Goal: Information Seeking & Learning: Learn about a topic

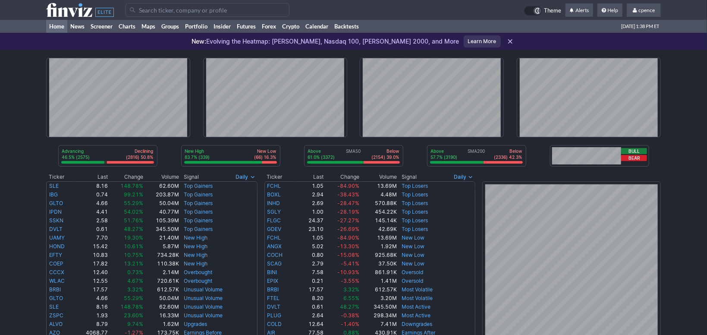
click at [142, 8] on input "Search" at bounding box center [208, 10] width 164 height 14
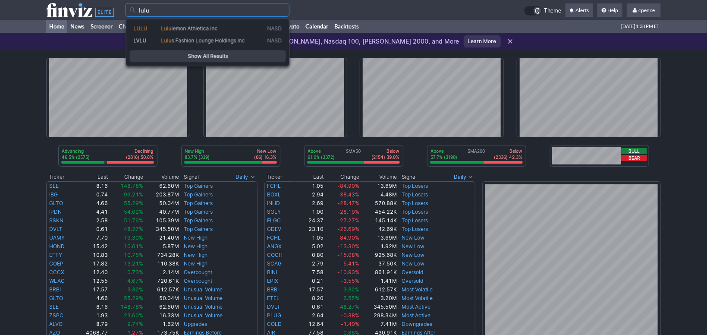
type input "lulu"
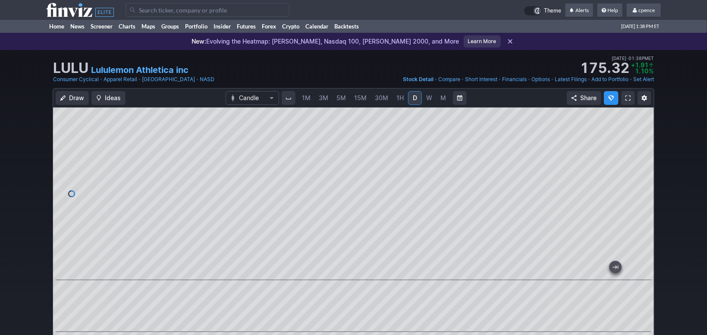
click at [437, 98] on link "M" at bounding box center [444, 98] width 14 height 14
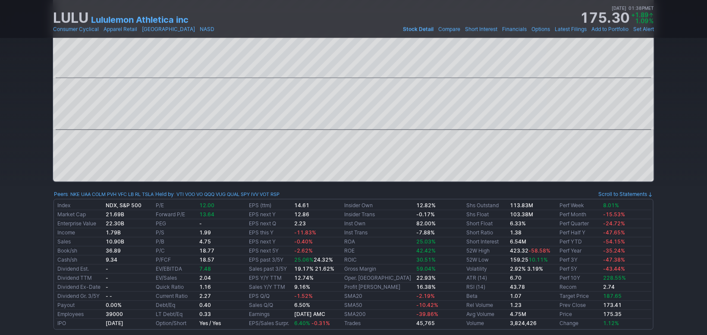
scroll to position [24, 0]
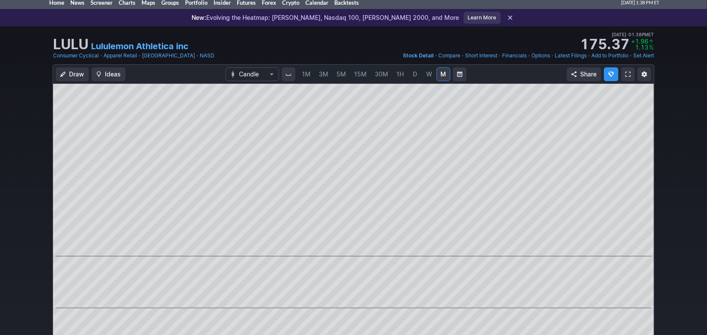
click at [427, 75] on span "W" at bounding box center [429, 73] width 6 height 7
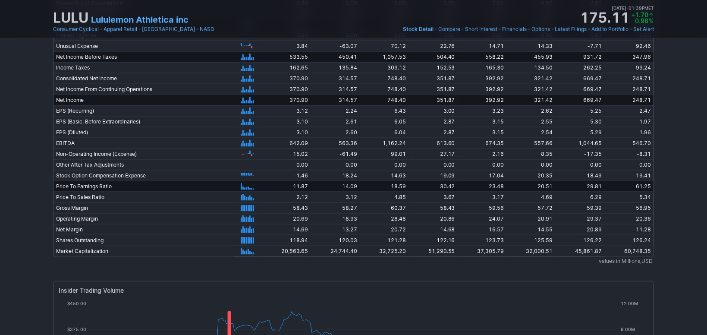
scroll to position [1730, 0]
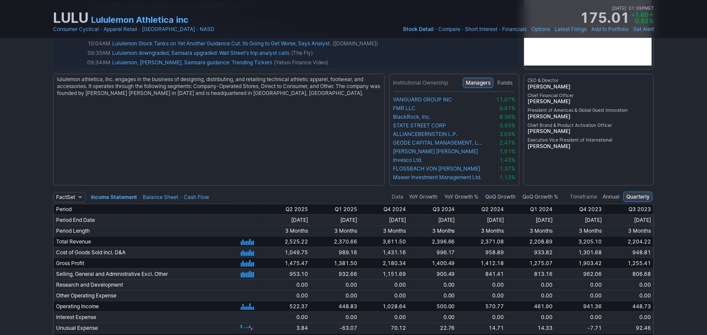
click at [199, 192] on td "FactSet Reuters Income Statement • Balance Sheet • Cash Flow" at bounding box center [165, 197] width 225 height 14
click at [186, 191] on td "FactSet Reuters Income Statement • Balance Sheet • Cash Flow" at bounding box center [165, 197] width 225 height 14
click at [202, 199] on td "FactSet Reuters Income Statement • Balance Sheet • Cash Flow" at bounding box center [165, 197] width 225 height 14
click at [201, 194] on link "Cash Flow" at bounding box center [196, 197] width 25 height 6
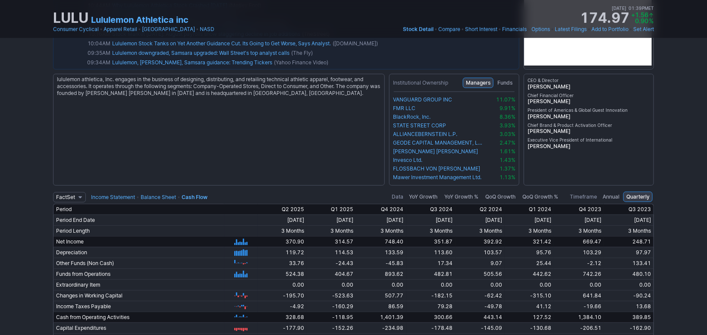
scroll to position [2012, 0]
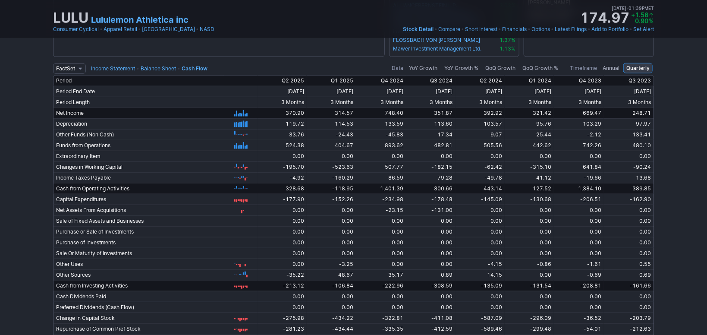
drag, startPoint x: 28, startPoint y: 131, endPoint x: 30, endPoint y: 160, distance: 29.4
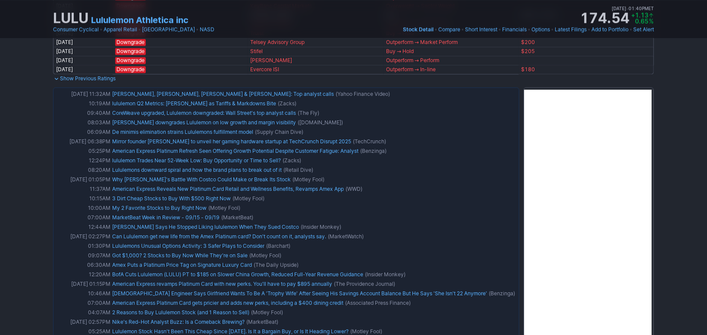
scroll to position [0, 0]
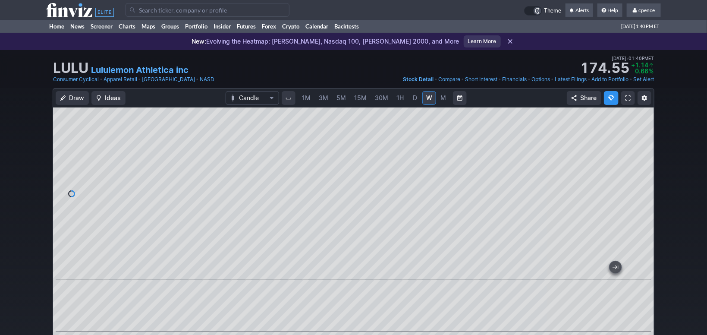
click at [221, 12] on input "Search" at bounding box center [208, 10] width 164 height 14
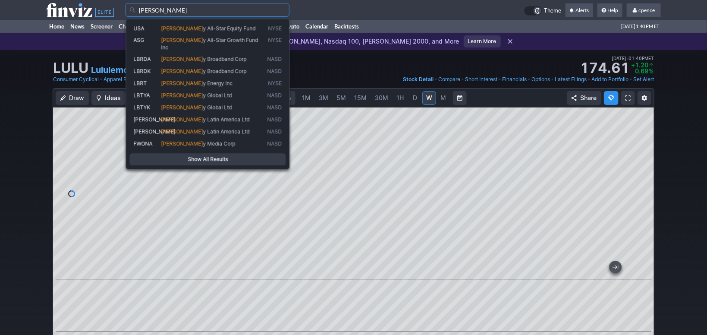
click at [203, 80] on span "y Energy Inc" at bounding box center [218, 83] width 30 height 6
type input "LBRT"
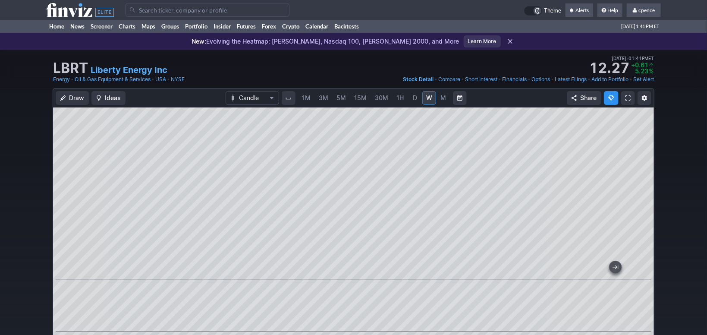
click at [206, 16] on input "Search" at bounding box center [208, 10] width 164 height 14
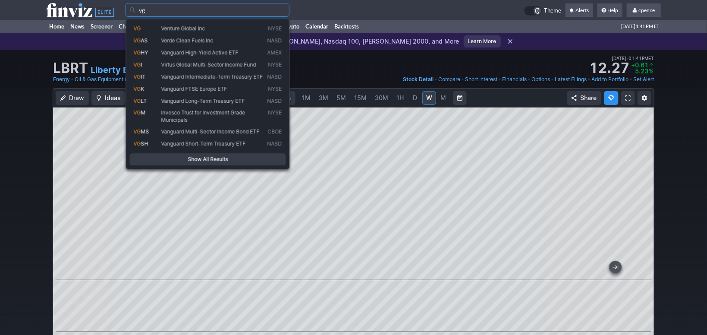
type input "vg"
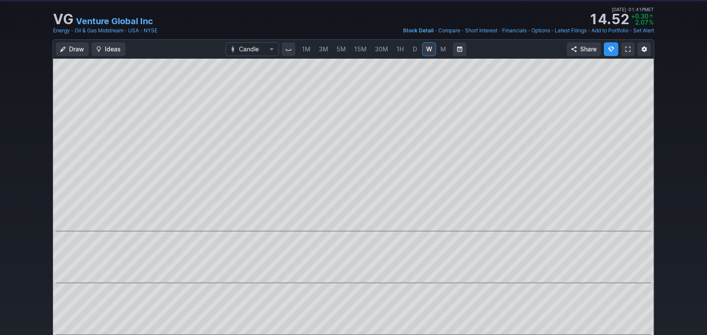
scroll to position [16, 0]
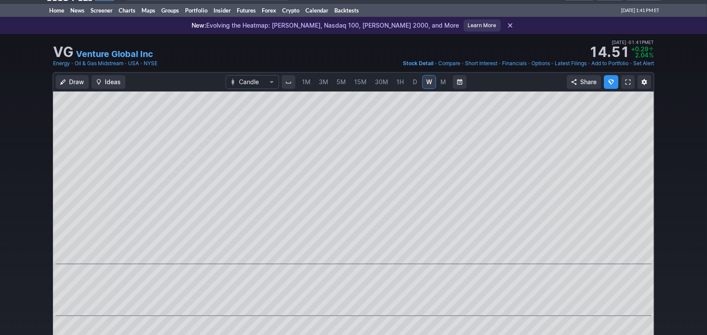
click at [439, 83] on link "M" at bounding box center [444, 82] width 14 height 14
click at [391, 81] on div "1M 3M 5M 15M 30M 1H D W M" at bounding box center [374, 82] width 154 height 16
click at [400, 79] on span "1H" at bounding box center [400, 81] width 7 height 7
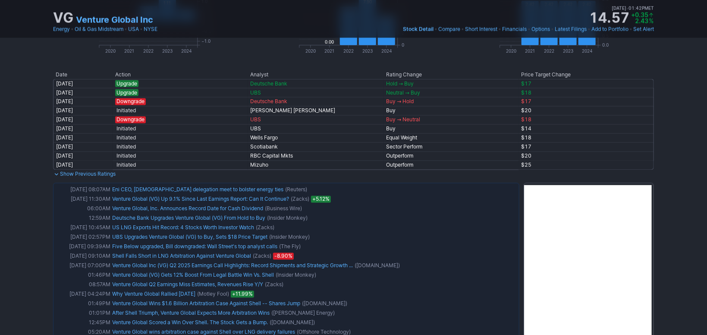
scroll to position [571, 0]
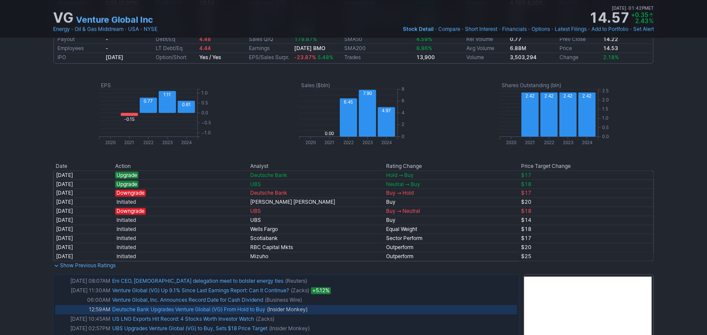
drag, startPoint x: 489, startPoint y: 302, endPoint x: 503, endPoint y: 305, distance: 15.0
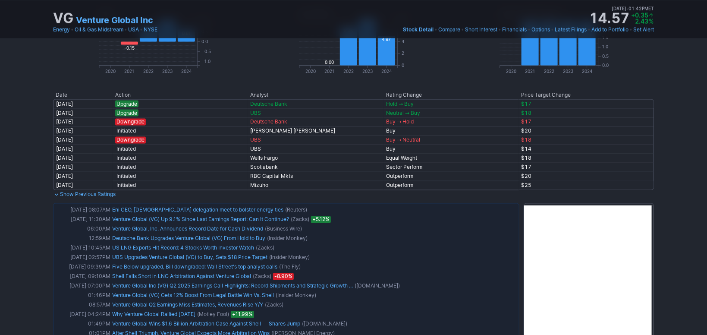
scroll to position [650, 0]
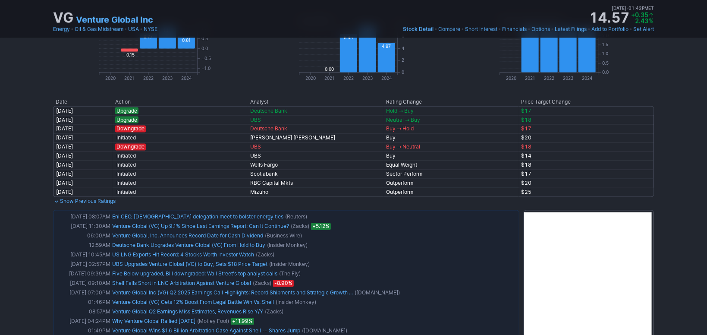
drag, startPoint x: 663, startPoint y: 273, endPoint x: 646, endPoint y: 211, distance: 64.0
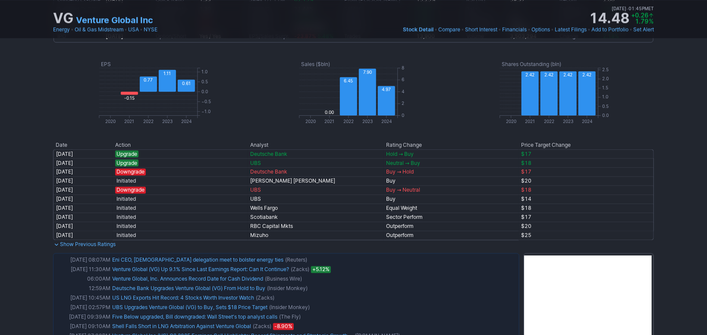
scroll to position [0, 0]
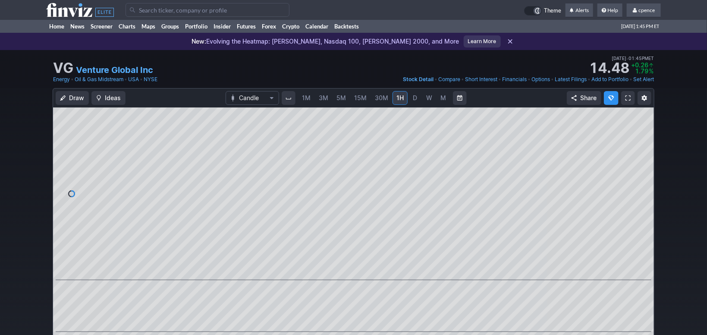
click at [80, 10] on use at bounding box center [80, 10] width 68 height 14
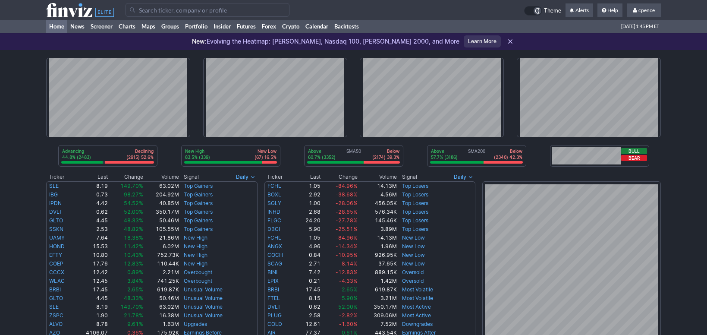
scroll to position [411, 0]
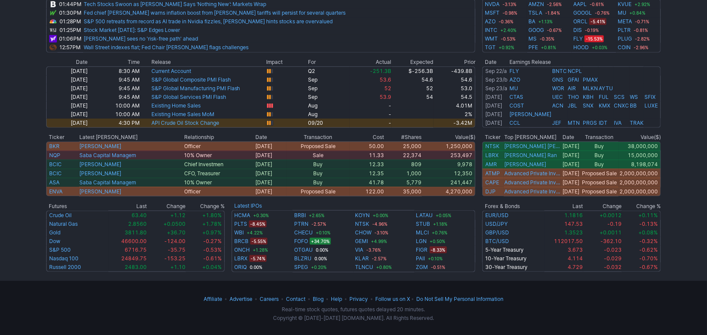
click at [212, 57] on td at bounding box center [353, 55] width 615 height 5
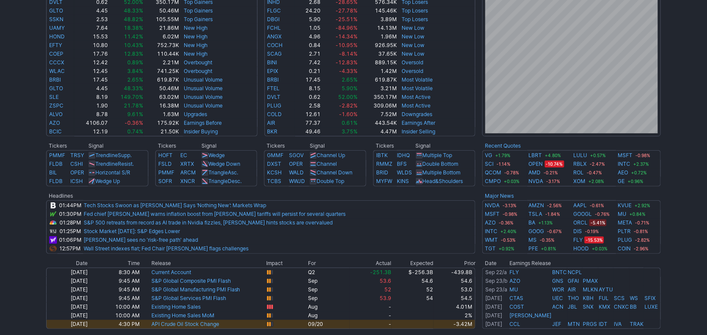
scroll to position [290, 0]
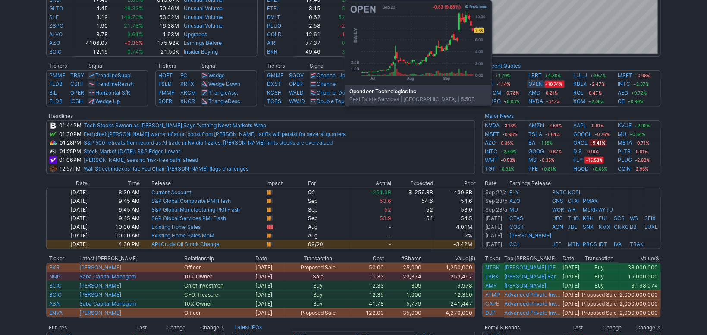
click at [530, 83] on link "OPEN" at bounding box center [536, 84] width 14 height 9
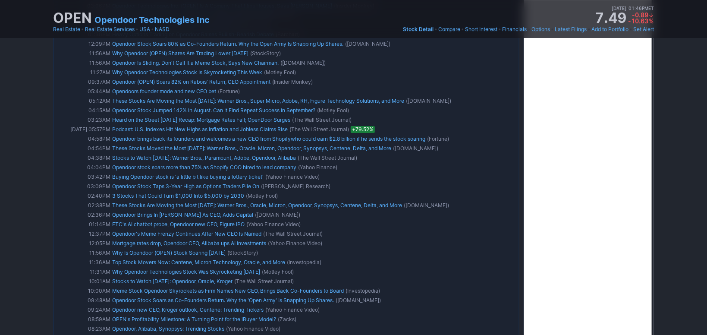
scroll to position [1698, 0]
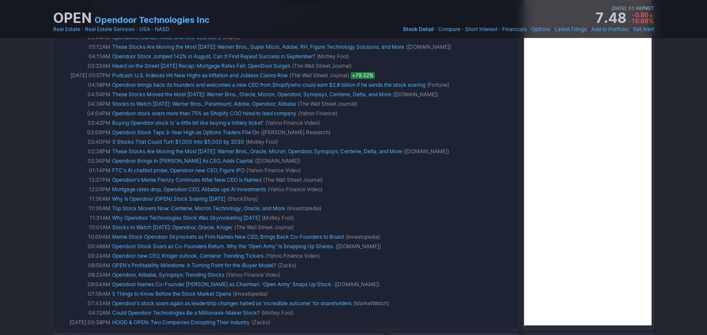
drag, startPoint x: 662, startPoint y: 169, endPoint x: 661, endPoint y: 163, distance: 6.1
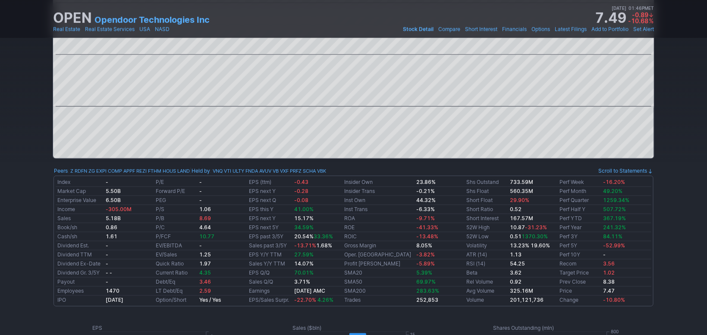
scroll to position [0, 0]
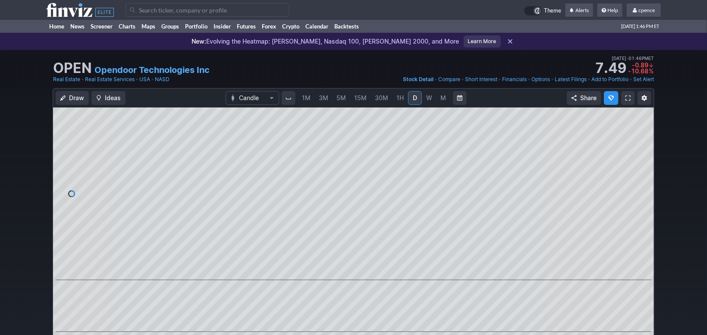
click at [66, 12] on use at bounding box center [80, 10] width 68 height 14
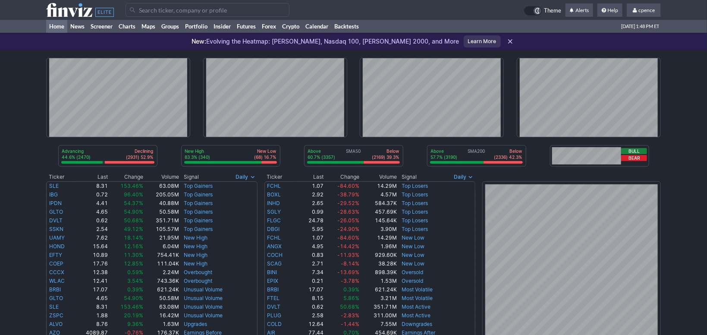
click at [189, 14] on input "Search" at bounding box center [208, 10] width 164 height 14
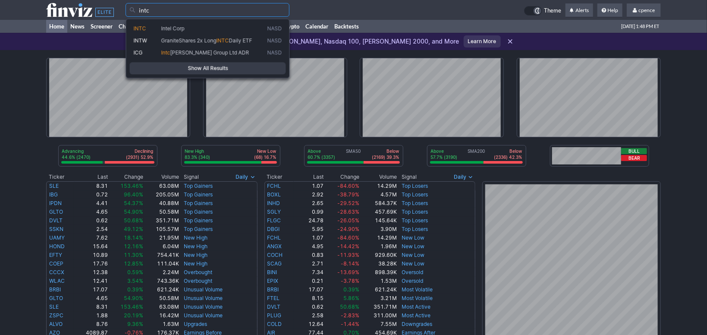
type input "intc"
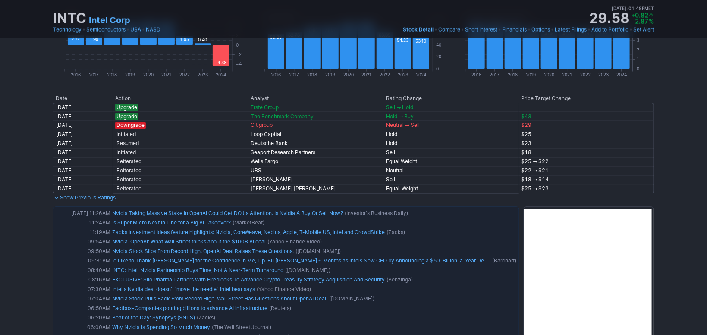
drag, startPoint x: 677, startPoint y: 120, endPoint x: 674, endPoint y: 138, distance: 17.9
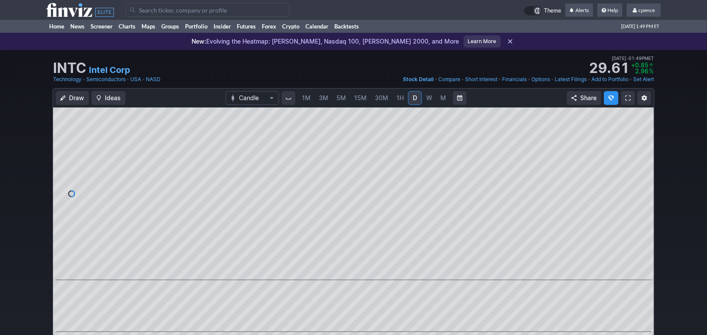
click at [431, 97] on span "W" at bounding box center [429, 98] width 6 height 9
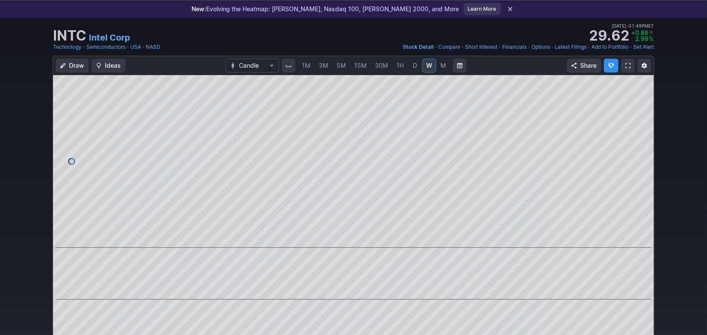
scroll to position [16, 0]
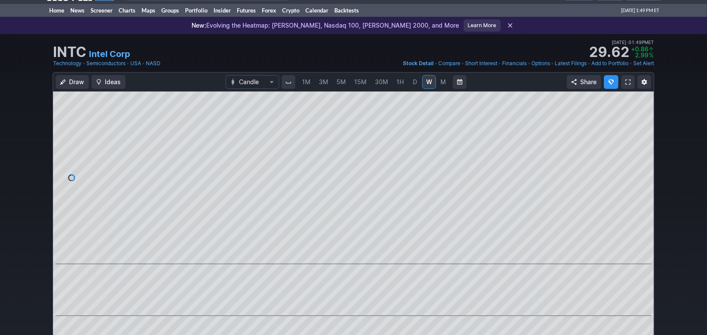
click at [437, 81] on link "M" at bounding box center [444, 82] width 14 height 14
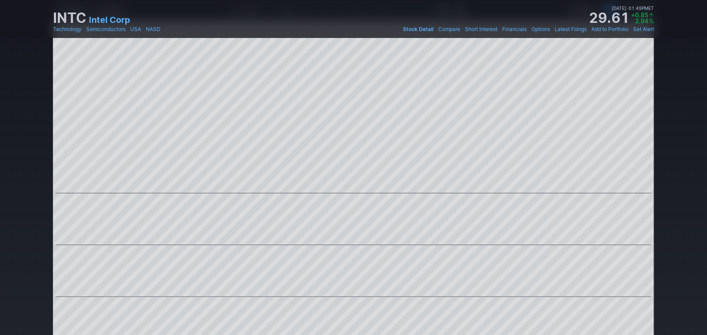
scroll to position [24, 0]
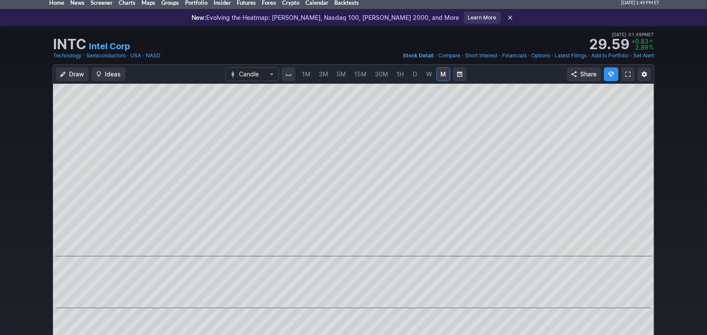
click at [432, 75] on link "W" at bounding box center [430, 74] width 14 height 14
click at [408, 76] on link "D" at bounding box center [415, 74] width 14 height 14
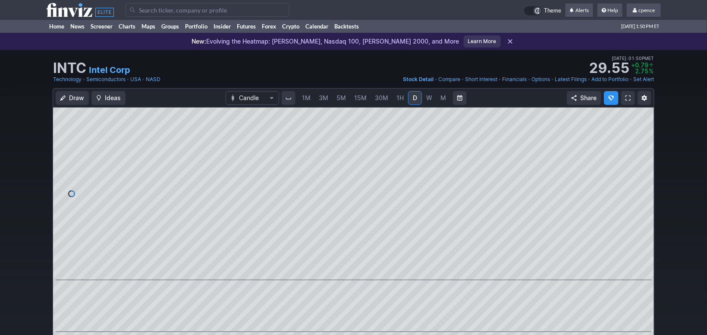
click at [537, 78] on link "Options" at bounding box center [541, 79] width 19 height 9
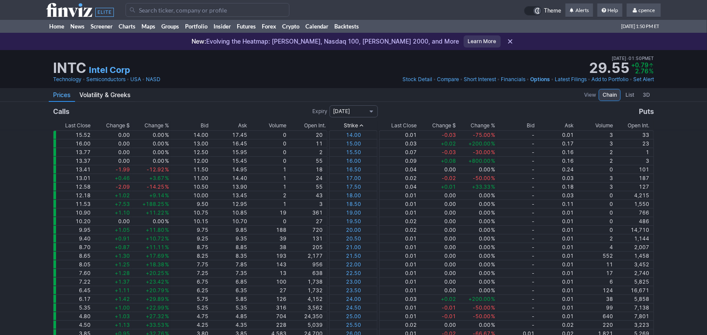
click at [309, 125] on div "Open Int." at bounding box center [315, 125] width 22 height 9
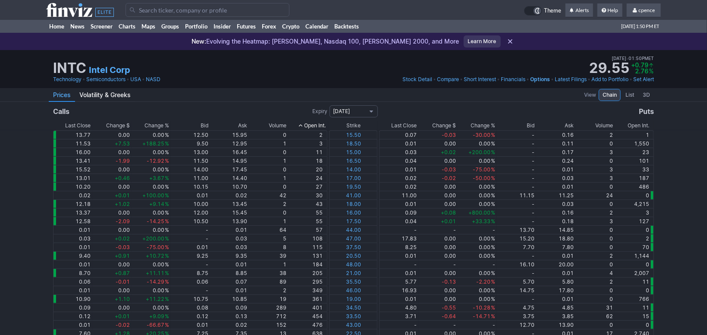
click at [309, 125] on div "Open Int." at bounding box center [315, 125] width 22 height 9
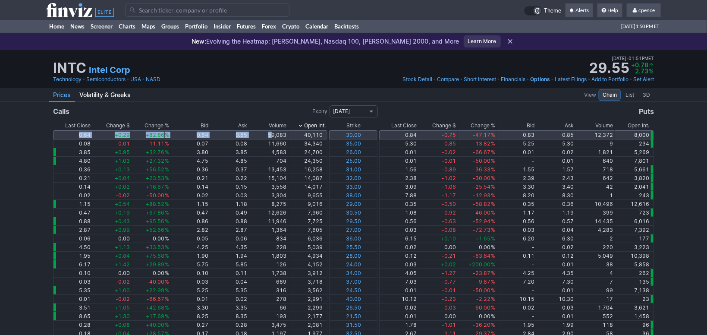
drag, startPoint x: 72, startPoint y: 135, endPoint x: 271, endPoint y: 133, distance: 199.0
click at [271, 133] on tr "0.64 +0.29 +82.86 % 0.64 0.65 59,083 40,110 30.00 0.84 -0.75 -47.17 % 0.83 0.85…" at bounding box center [353, 134] width 601 height 9
click at [271, 134] on td "59,083" at bounding box center [268, 134] width 39 height 9
drag, startPoint x: 368, startPoint y: 134, endPoint x: 343, endPoint y: 134, distance: 25.0
click at [343, 134] on td "30.00" at bounding box center [353, 134] width 48 height 9
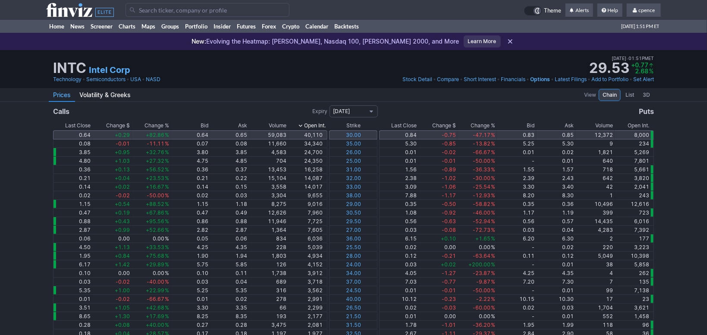
click at [317, 135] on td "40,110" at bounding box center [308, 134] width 39 height 9
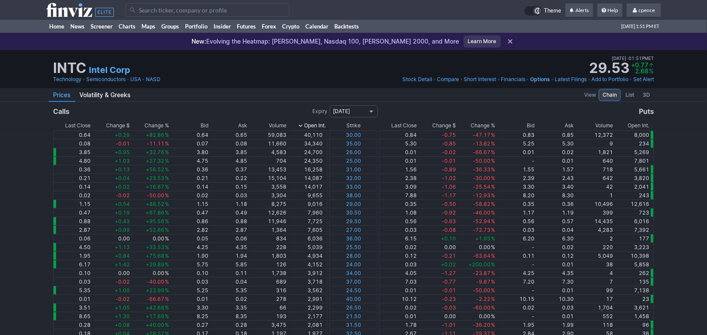
click at [344, 115] on span "[DATE]" at bounding box center [350, 111] width 33 height 9
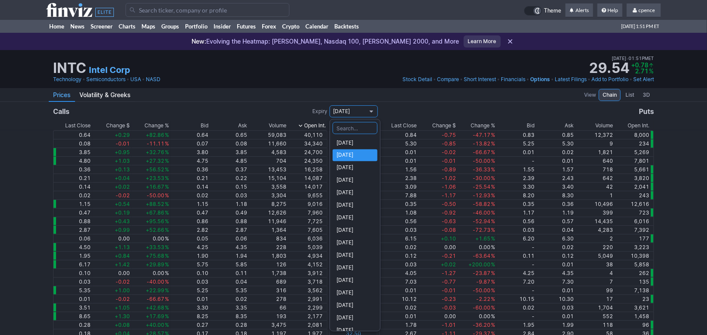
click at [353, 113] on div at bounding box center [353, 167] width 707 height 335
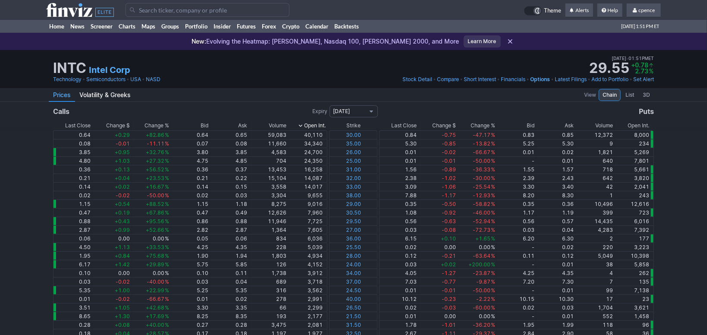
click at [637, 122] on div "Open Int." at bounding box center [639, 125] width 22 height 9
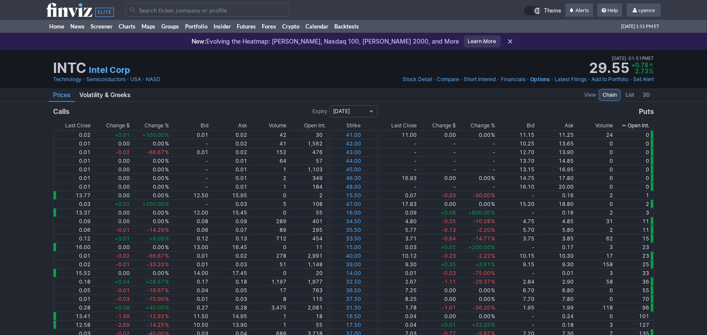
click at [645, 124] on div "Open Int." at bounding box center [639, 125] width 22 height 9
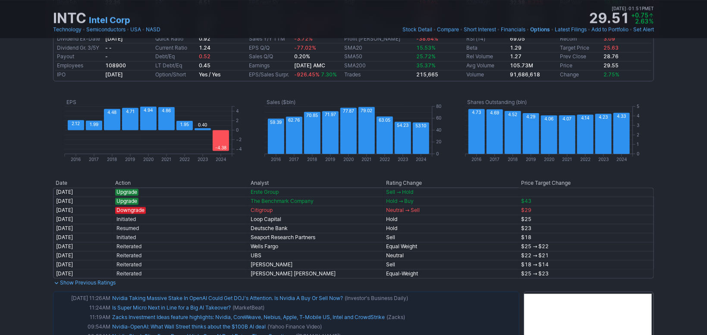
scroll to position [797, 0]
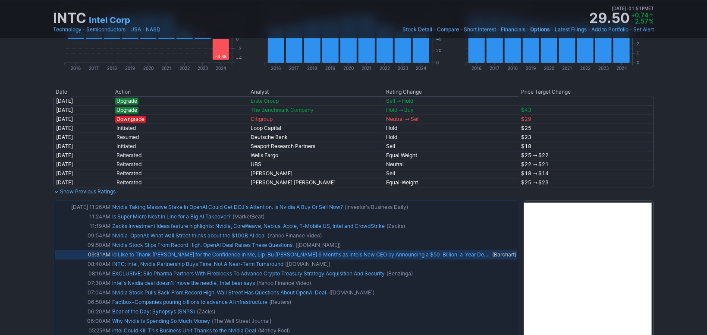
click at [199, 254] on link "Id Like to Thank Jensen for the Confidence in Me, Lip-Bu Tan Marks 6 Months as …" at bounding box center [327, 254] width 431 height 6
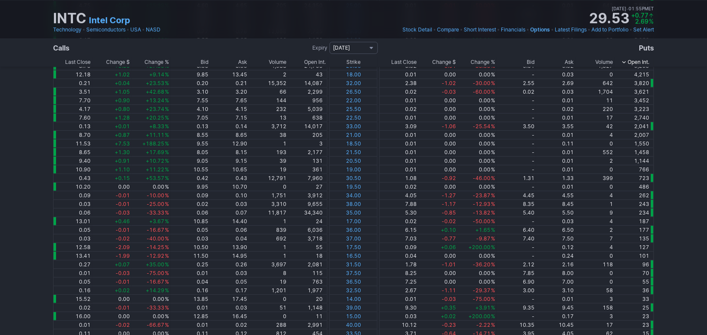
scroll to position [0, 0]
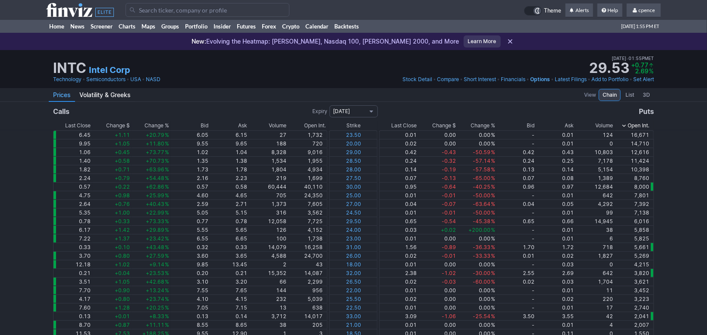
click at [186, 7] on input "Search" at bounding box center [208, 10] width 164 height 14
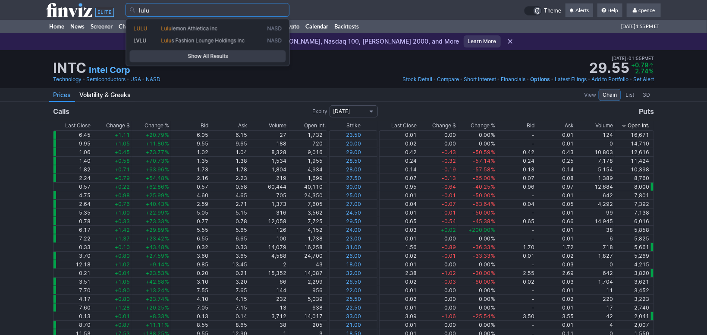
type input "lulu"
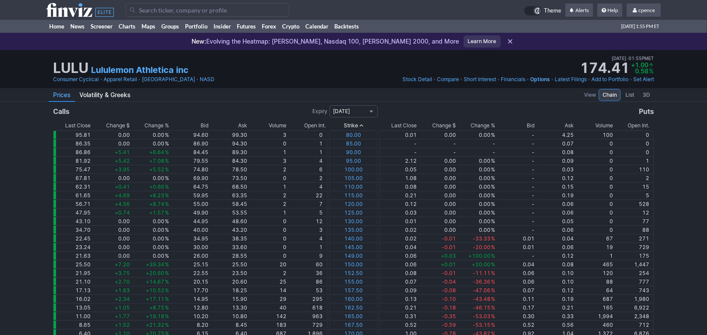
click at [314, 124] on div "Open Int." at bounding box center [315, 125] width 22 height 9
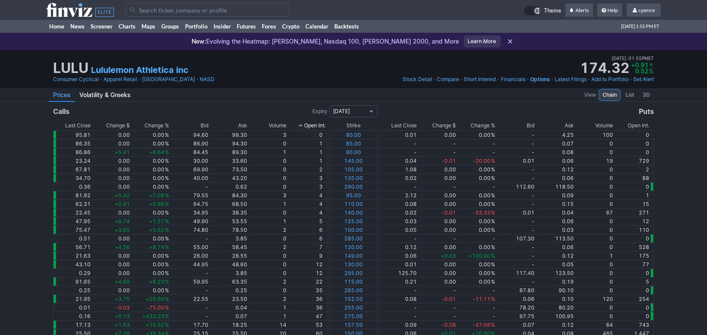
click at [324, 124] on div "Open Int." at bounding box center [315, 125] width 22 height 9
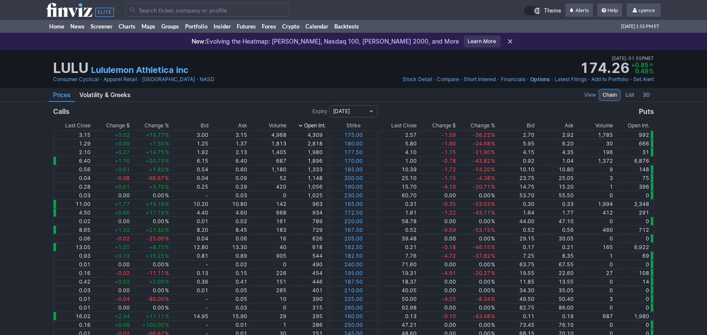
click at [646, 129] on div "Open Int." at bounding box center [639, 125] width 22 height 9
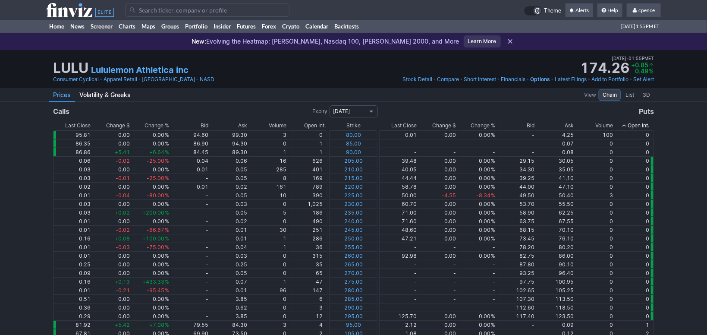
click at [646, 129] on div "Open Int." at bounding box center [639, 125] width 22 height 9
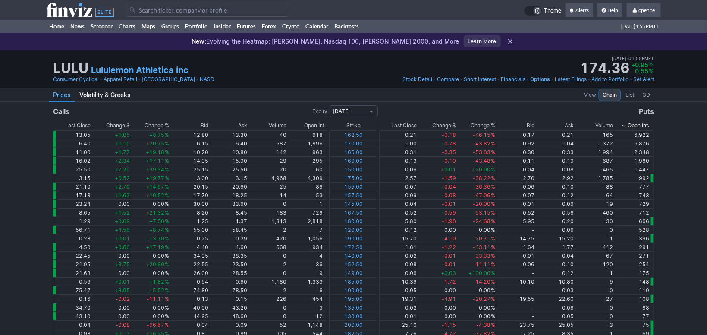
click at [320, 126] on div "Open Int." at bounding box center [315, 125] width 22 height 9
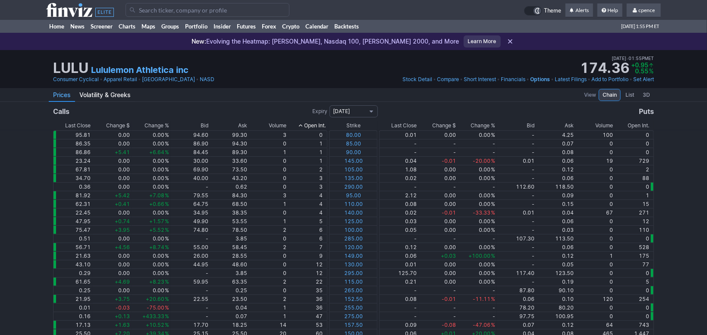
click at [320, 126] on div "Open Int." at bounding box center [315, 125] width 22 height 9
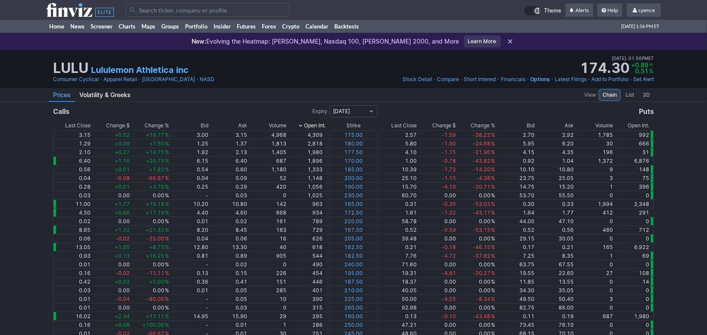
click at [641, 123] on div "Open Int." at bounding box center [639, 125] width 22 height 9
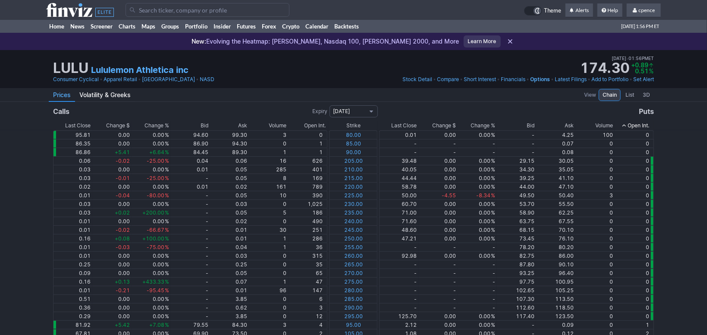
click at [646, 127] on div "Open Int." at bounding box center [639, 125] width 22 height 9
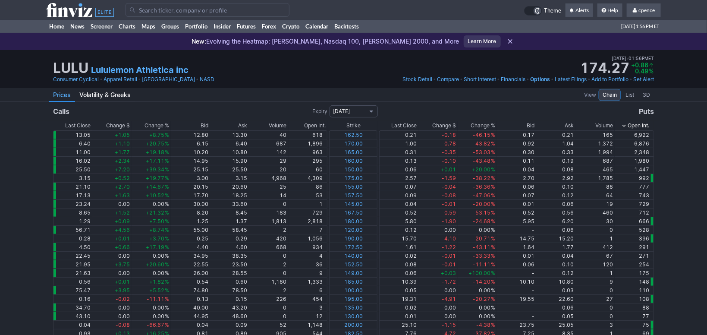
click at [60, 123] on th "Last Close" at bounding box center [72, 125] width 39 height 9
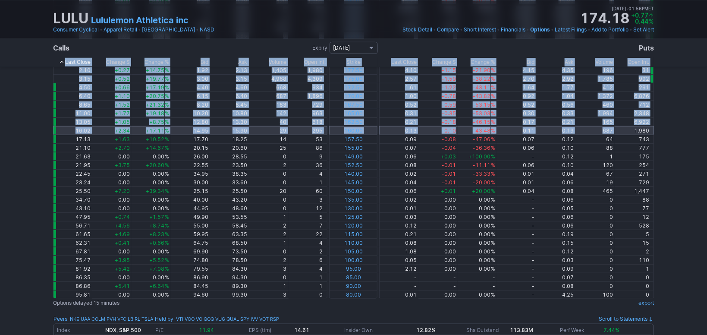
scroll to position [300, 0]
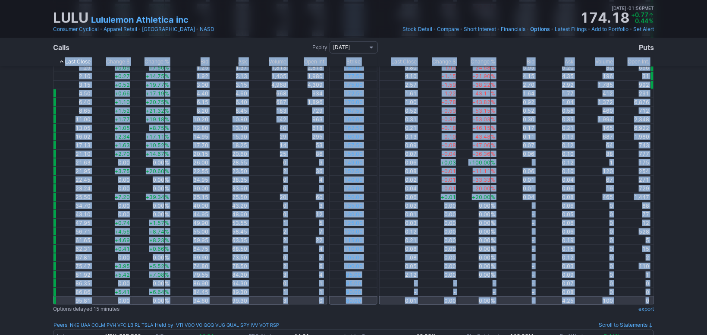
drag, startPoint x: 52, startPoint y: 123, endPoint x: 651, endPoint y: 300, distance: 624.9
click at [651, 300] on div "Last Close Change $ Change % Bid Ask Volume Open Int. Strike Last Close Change …" at bounding box center [353, 62] width 615 height 484
copy table "Last Close Change $ Change % Bid Ask Volume Open Int. Strike Last Close Change …"
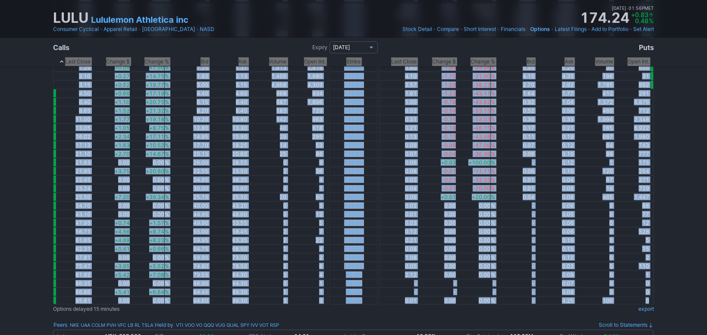
click at [649, 309] on link "export" at bounding box center [647, 309] width 16 height 9
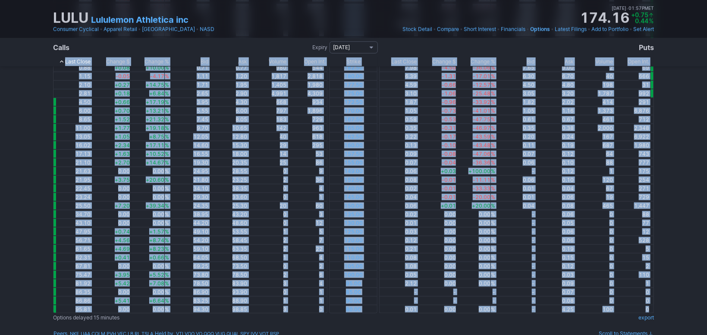
scroll to position [0, 0]
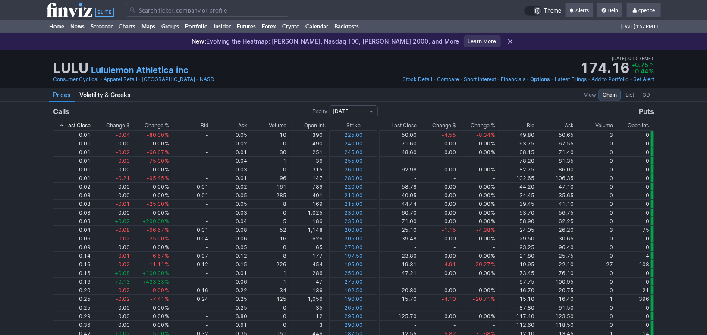
click at [417, 69] on div "LULU Lululemon Athletica inc Last Close Sep 23 • 01:55PM ET 174.41 Dollar chang…" at bounding box center [353, 63] width 601 height 19
click at [420, 77] on span "Stock Detail" at bounding box center [418, 79] width 30 height 6
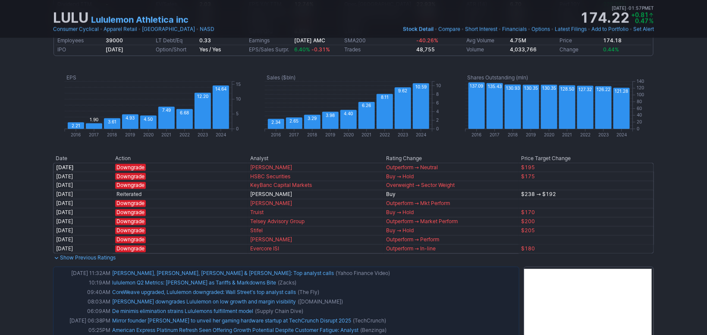
scroll to position [16, 0]
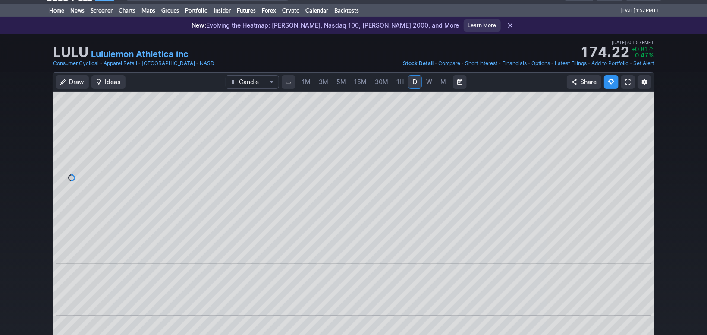
click at [535, 62] on link "Options" at bounding box center [541, 63] width 19 height 9
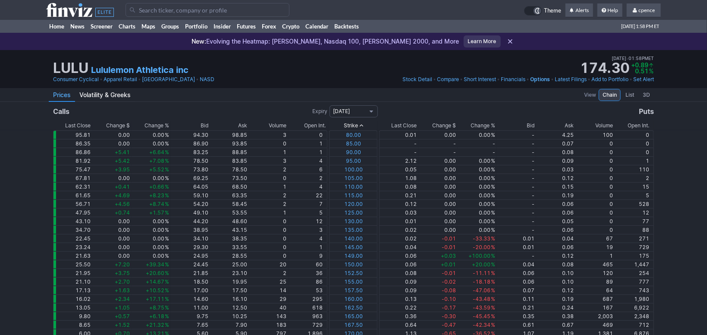
click at [176, 13] on input "Search" at bounding box center [208, 10] width 164 height 14
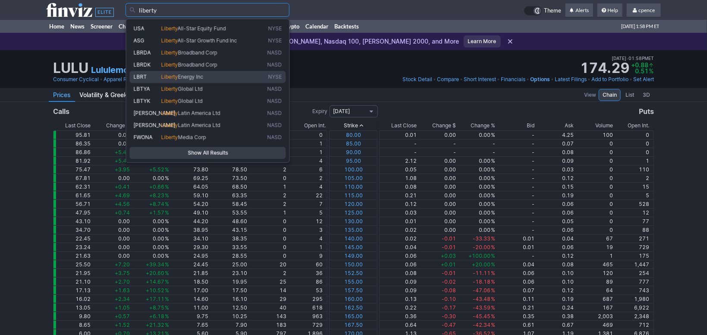
click at [179, 80] on span "Liberty Energy Inc" at bounding box center [213, 76] width 106 height 7
type input "LBRT"
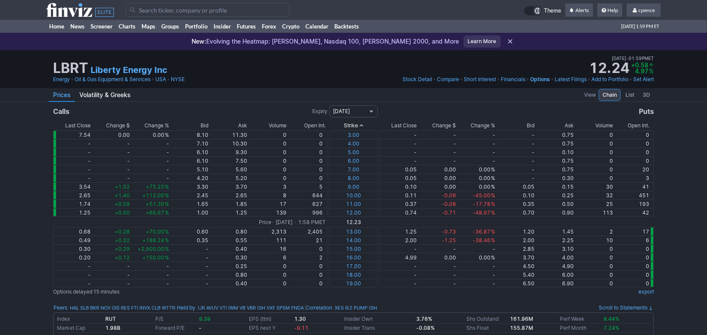
click at [345, 110] on span "10/17/2025" at bounding box center [350, 111] width 33 height 9
click at [363, 176] on span "03/20/2026" at bounding box center [354, 178] width 35 height 9
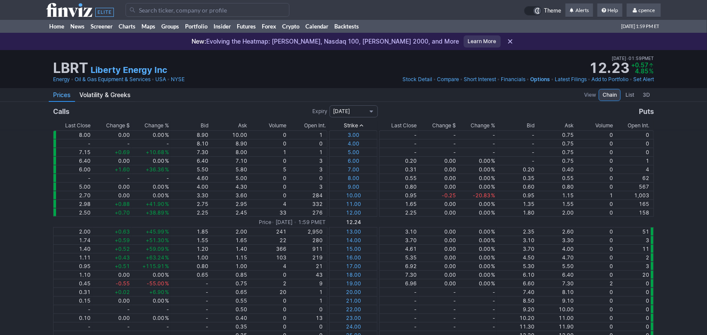
click at [316, 126] on div "Open Int." at bounding box center [315, 125] width 22 height 9
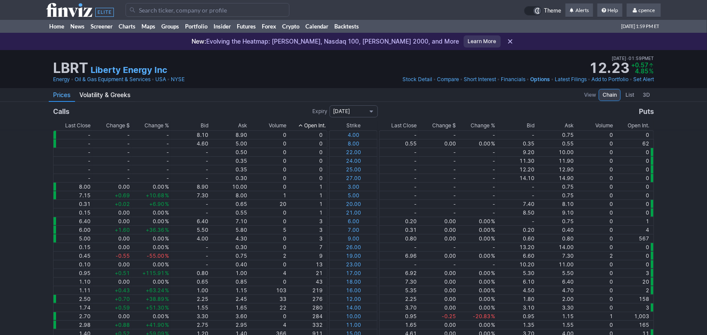
click at [306, 125] on div "Open Int." at bounding box center [315, 125] width 22 height 9
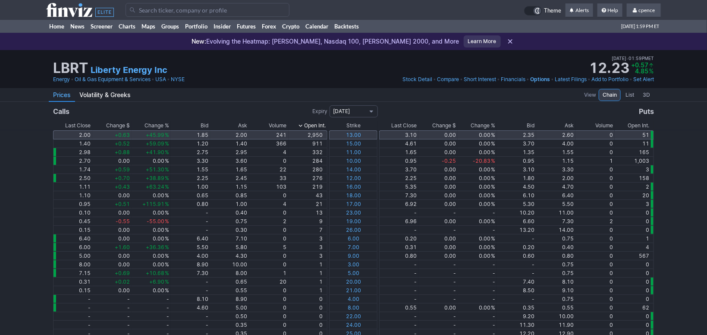
click at [643, 131] on td "51" at bounding box center [634, 134] width 39 height 9
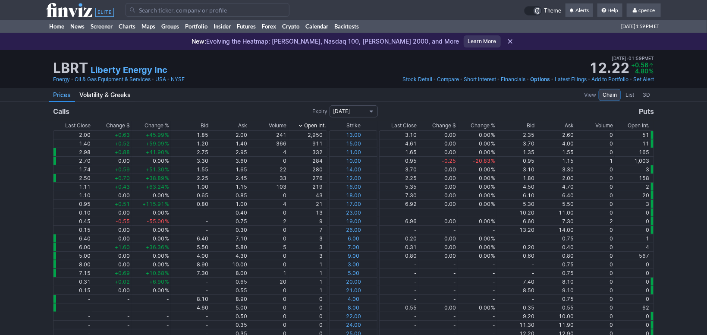
click at [643, 124] on div "Open Int." at bounding box center [639, 125] width 22 height 9
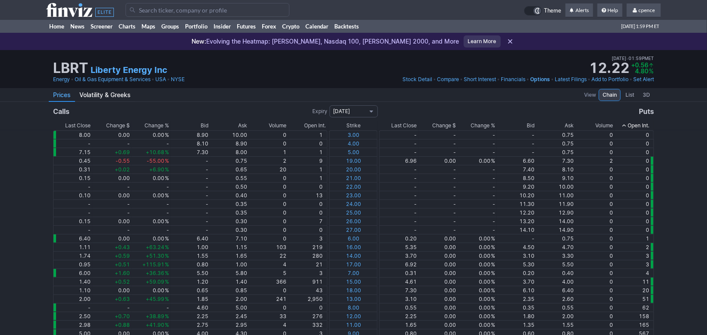
click at [643, 124] on div "Open Int." at bounding box center [639, 125] width 22 height 9
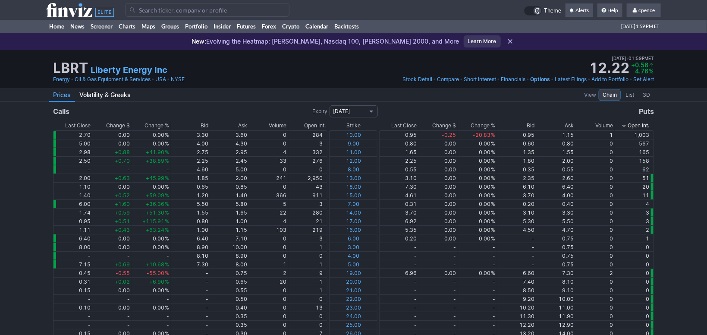
click at [313, 120] on div "Calls Expiry 03/20/2026 Puts" at bounding box center [353, 111] width 707 height 19
click at [317, 125] on div "Open Int." at bounding box center [315, 125] width 22 height 9
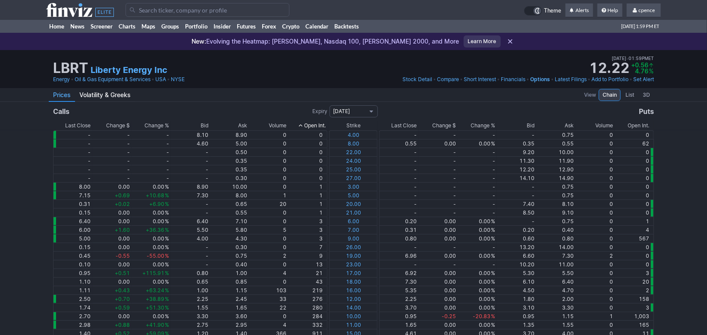
click at [317, 125] on div "Open Int." at bounding box center [315, 125] width 22 height 9
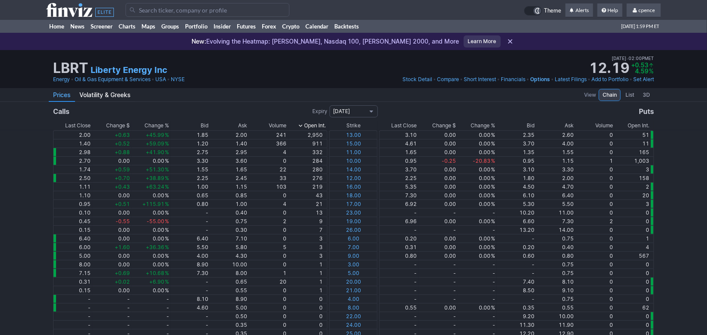
click at [631, 125] on div "Open Int." at bounding box center [639, 125] width 22 height 9
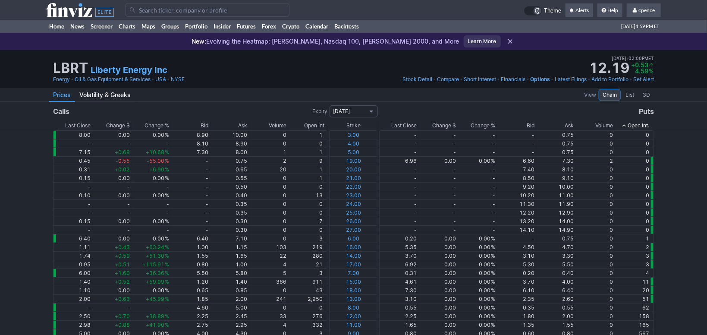
click at [631, 125] on div "Open Int." at bounding box center [639, 125] width 22 height 9
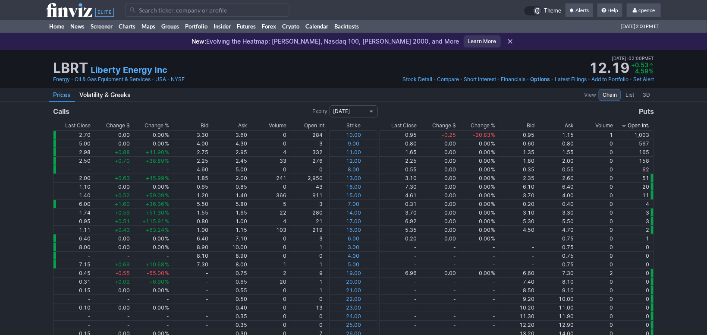
click at [303, 126] on th "Open Int." at bounding box center [308, 125] width 39 height 9
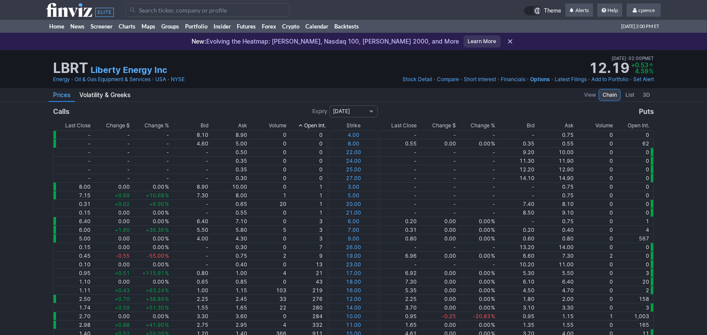
click at [303, 126] on th "Open Int." at bounding box center [308, 125] width 39 height 9
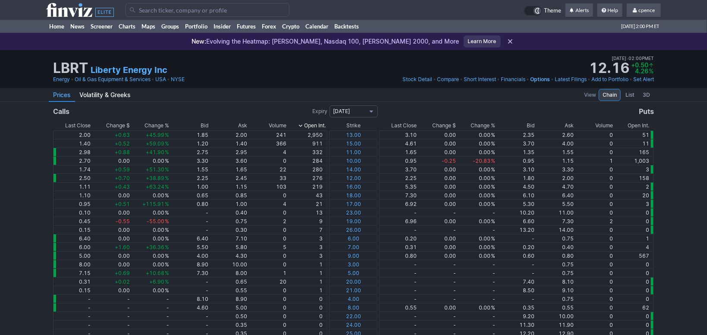
click at [73, 6] on icon at bounding box center [80, 10] width 68 height 14
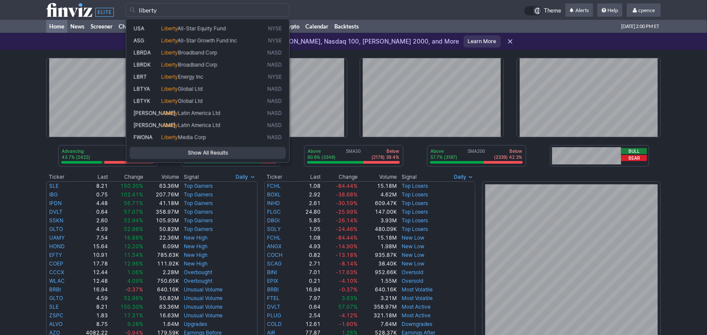
type input "liberty"
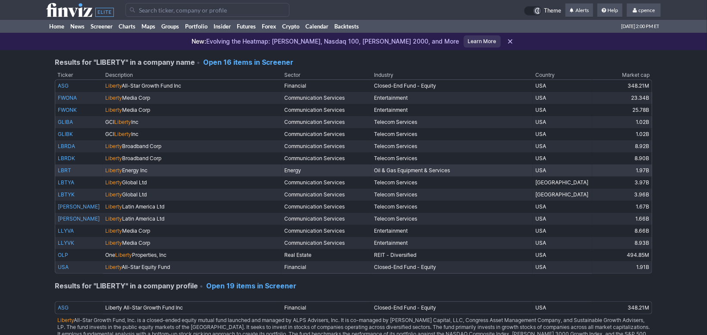
click at [63, 170] on link "LBRT" at bounding box center [64, 170] width 13 height 6
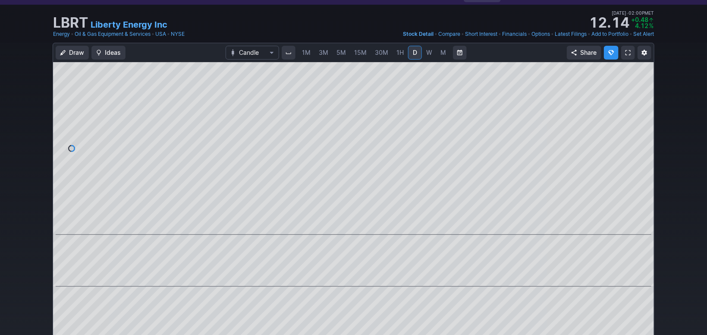
scroll to position [16, 0]
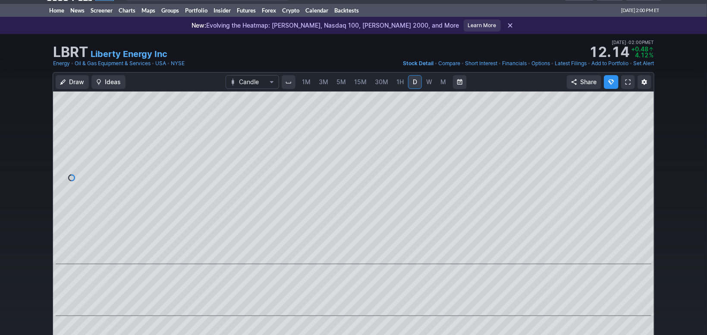
click at [425, 82] on link "W" at bounding box center [430, 82] width 14 height 14
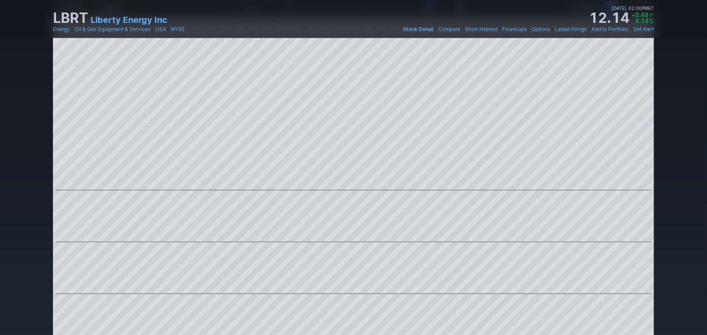
scroll to position [24, 0]
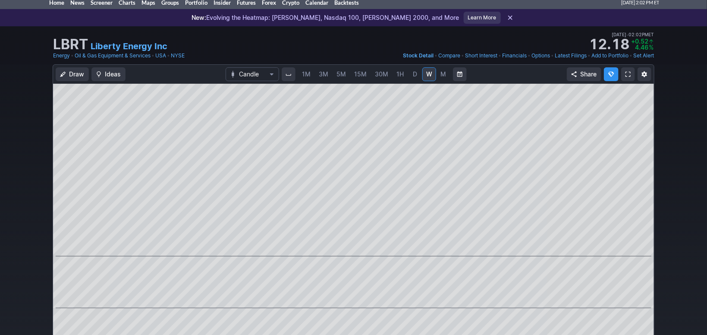
click at [692, 90] on div "Draw Ideas Candle 1M 3M 5M 15M 30M 1H D W M Share" at bounding box center [353, 267] width 707 height 407
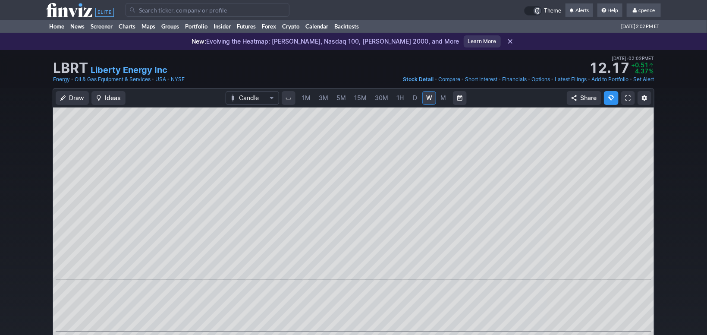
click at [173, 12] on input "Search" at bounding box center [208, 10] width 164 height 14
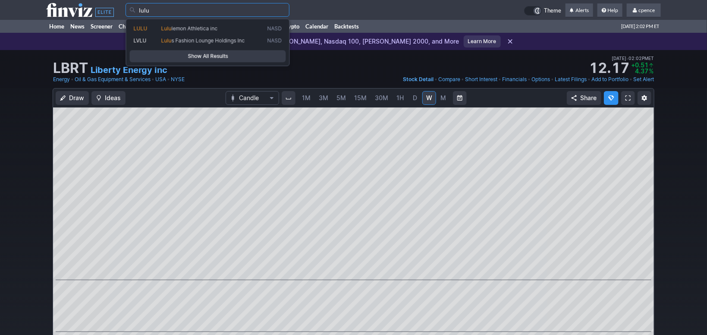
click at [175, 30] on span "lemon Athletica inc" at bounding box center [195, 28] width 46 height 6
type input "LULU"
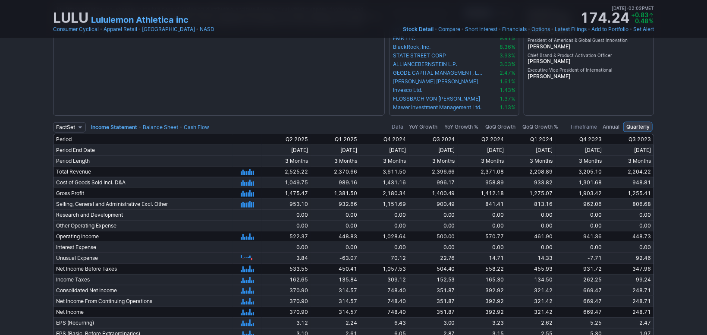
scroll to position [1706, 0]
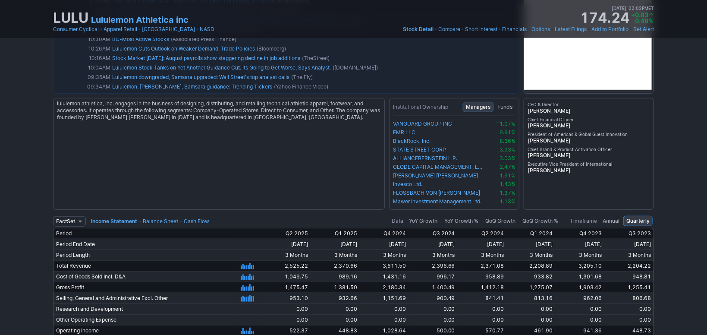
click at [154, 219] on link "Balance Sheet" at bounding box center [160, 221] width 35 height 6
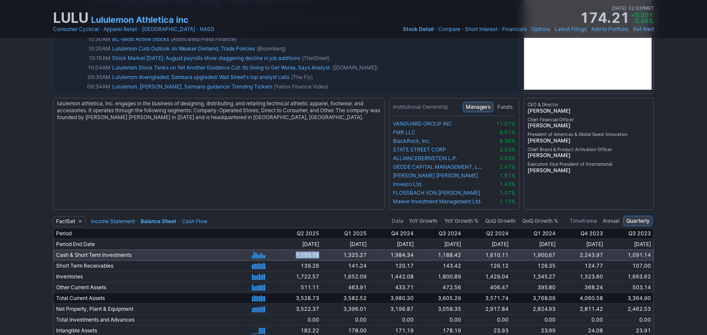
drag, startPoint x: 279, startPoint y: 255, endPoint x: 305, endPoint y: 255, distance: 25.5
click at [305, 255] on td "1,155.79" at bounding box center [298, 254] width 47 height 11
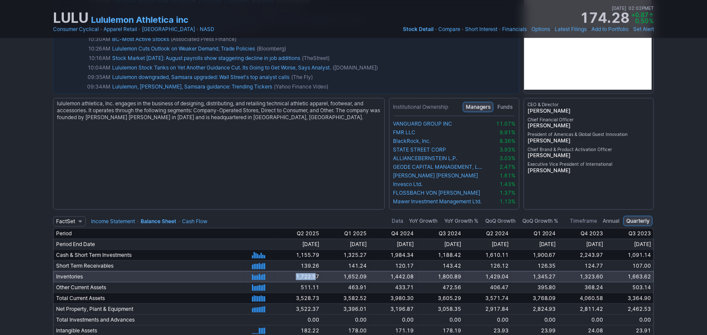
drag, startPoint x: 276, startPoint y: 272, endPoint x: 299, endPoint y: 272, distance: 22.9
click at [299, 272] on td "1,722.57" at bounding box center [298, 276] width 47 height 11
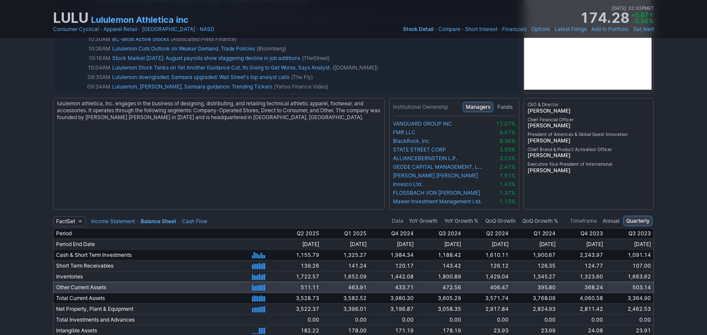
click at [302, 287] on span "511.11" at bounding box center [310, 287] width 19 height 6
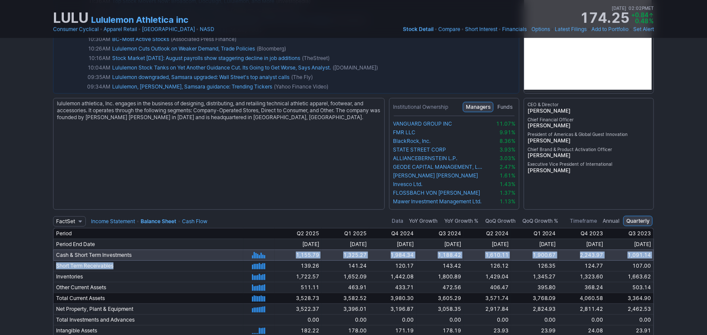
drag, startPoint x: 302, startPoint y: 285, endPoint x: 266, endPoint y: 251, distance: 49.2
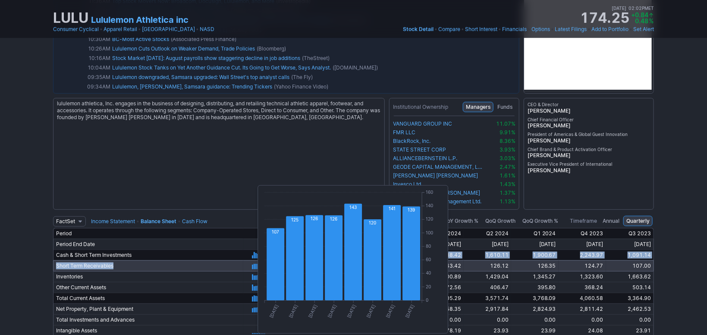
click at [259, 266] on rect at bounding box center [259, 266] width 1 height 6
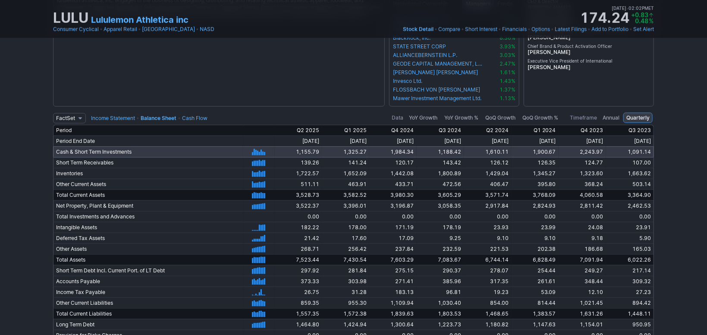
scroll to position [1988, 0]
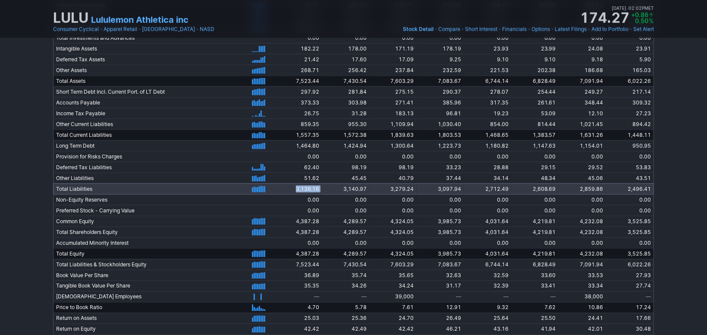
drag, startPoint x: 281, startPoint y: 188, endPoint x: 307, endPoint y: 189, distance: 26.3
click at [307, 189] on tr "Total Liabilities 10/31/2023 1/31/2024 4/30/2024 7/31/2024 10/31/2024 1/31/2025…" at bounding box center [353, 188] width 601 height 11
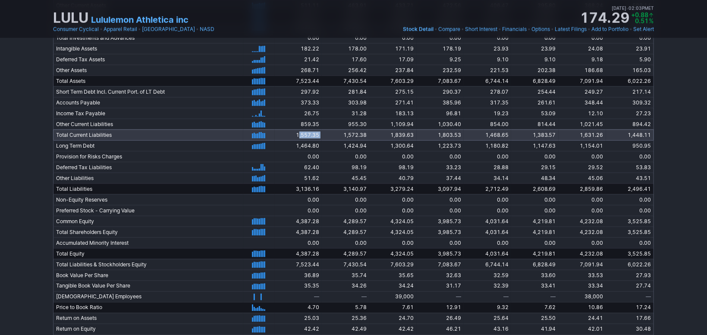
drag, startPoint x: 284, startPoint y: 136, endPoint x: 308, endPoint y: 134, distance: 24.2
click at [308, 134] on tr "Total Current Liabilities 10/31/2023 1/31/2024 4/30/2024 7/31/2024 10/31/2024 1…" at bounding box center [353, 134] width 601 height 11
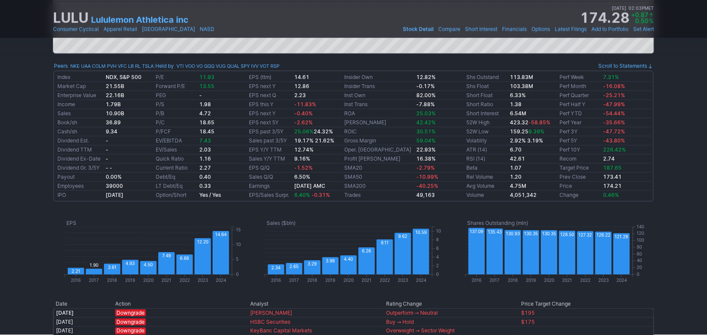
scroll to position [297, 0]
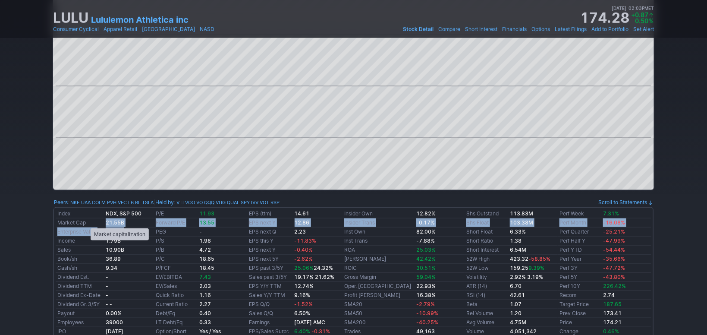
drag, startPoint x: 128, startPoint y: 231, endPoint x: 86, endPoint y: 219, distance: 43.6
click at [86, 219] on tbody "Index NDX, S&P 500 P/E 11.93 EPS (ttm) 14.61 Insider Own 12.82% Shs Outstand 11…" at bounding box center [354, 272] width 596 height 126
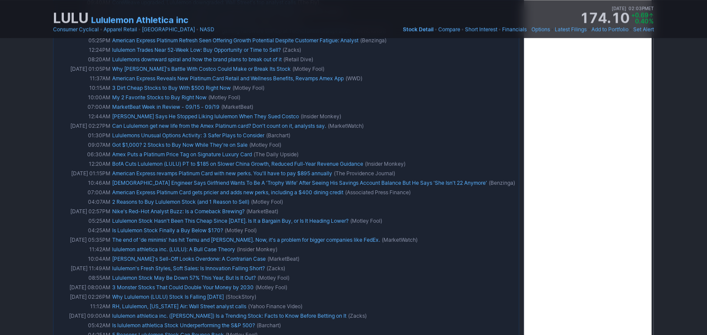
scroll to position [587, 0]
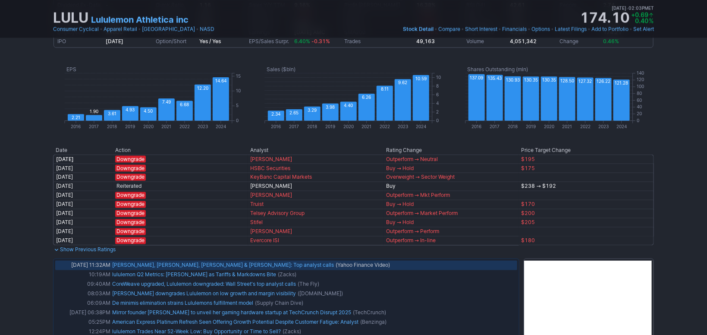
click at [205, 262] on link "Tesla, Lululemon, Johnson & Johnson: Top analyst calls" at bounding box center [223, 265] width 222 height 6
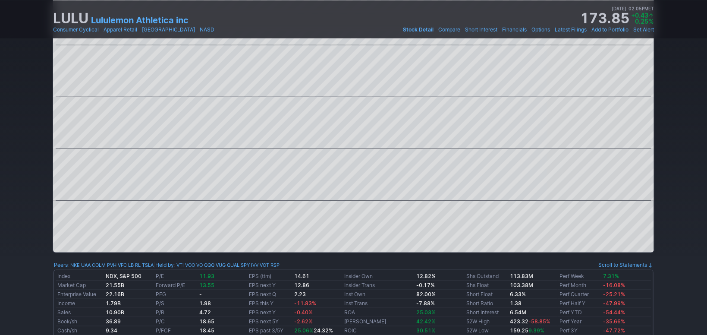
scroll to position [322, 0]
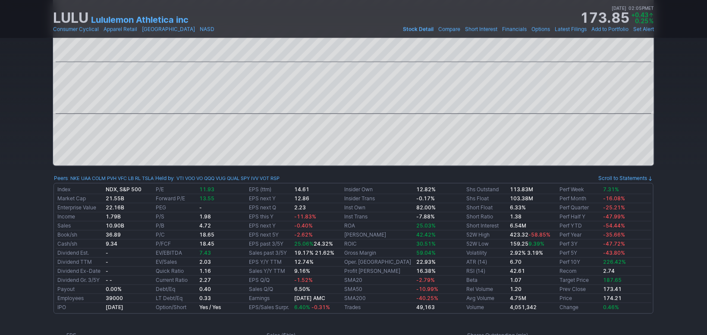
click at [175, 22] on link "Lululemon Athletica inc" at bounding box center [140, 20] width 98 height 12
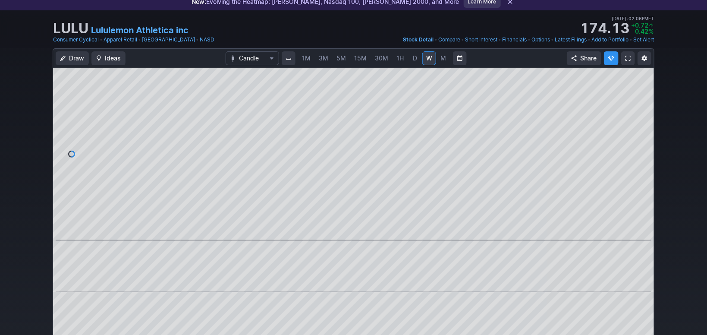
click at [441, 58] on span "M" at bounding box center [444, 58] width 6 height 9
click at [424, 60] on link "W" at bounding box center [430, 58] width 14 height 14
click at [414, 64] on link "D" at bounding box center [415, 58] width 14 height 14
click at [401, 53] on link "1H" at bounding box center [400, 58] width 15 height 14
click at [391, 56] on link "30M" at bounding box center [381, 58] width 21 height 14
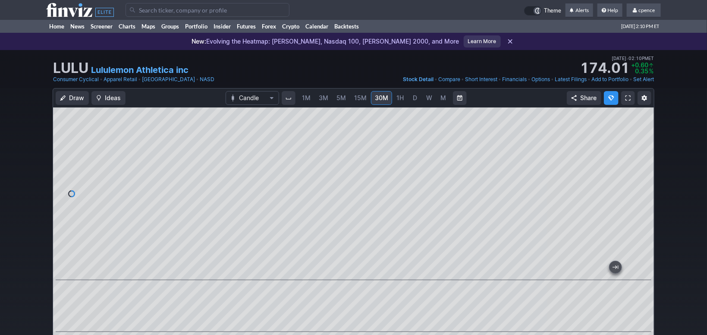
click at [196, 10] on input "Search" at bounding box center [208, 10] width 164 height 14
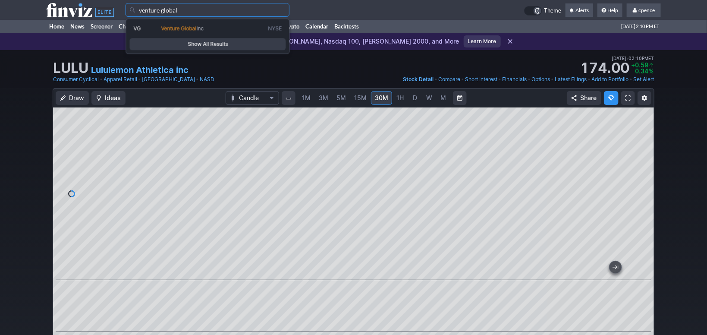
click at [192, 29] on span "Venture Global" at bounding box center [178, 28] width 35 height 6
type input "VG"
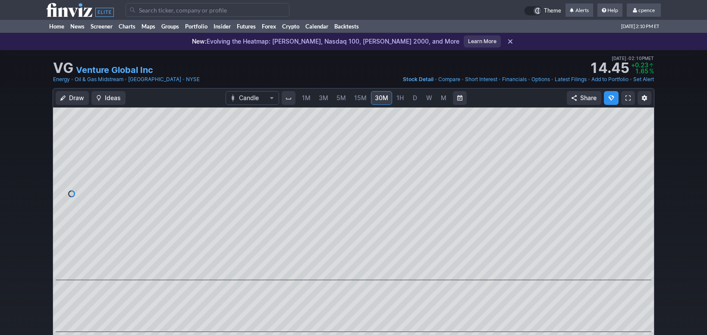
click at [410, 91] on link "D" at bounding box center [415, 98] width 14 height 14
click at [413, 94] on span "D" at bounding box center [415, 97] width 4 height 7
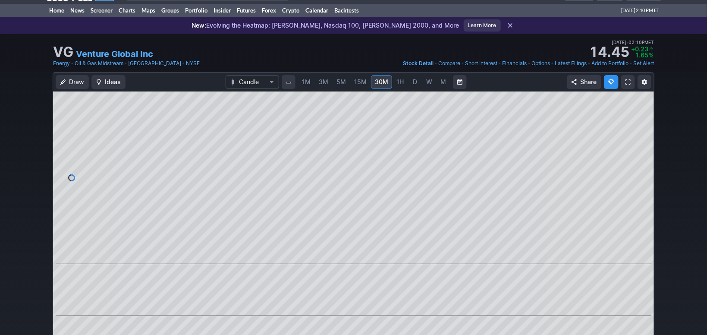
scroll to position [16, 0]
click at [414, 80] on span "D" at bounding box center [415, 82] width 4 height 9
click at [429, 86] on span "W" at bounding box center [429, 82] width 6 height 9
click at [395, 79] on link "1H" at bounding box center [400, 82] width 15 height 14
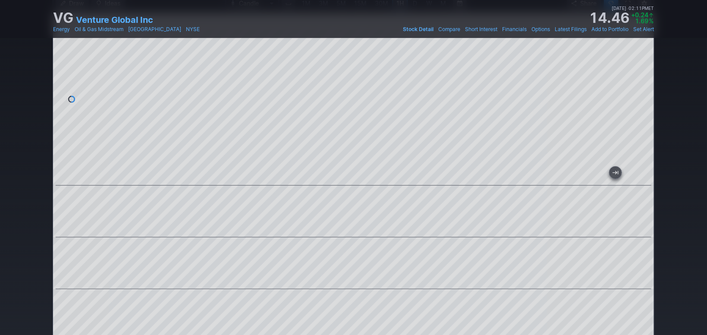
scroll to position [32, 0]
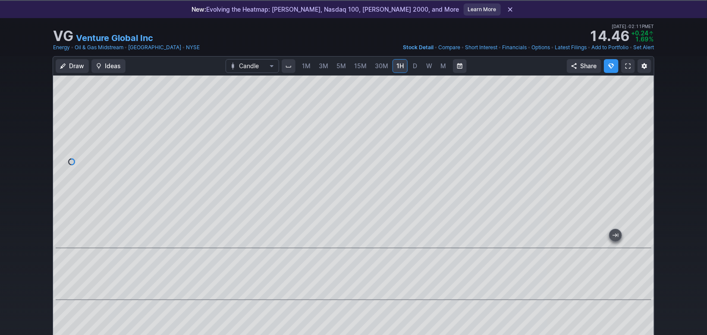
click at [414, 66] on span "D" at bounding box center [415, 65] width 4 height 7
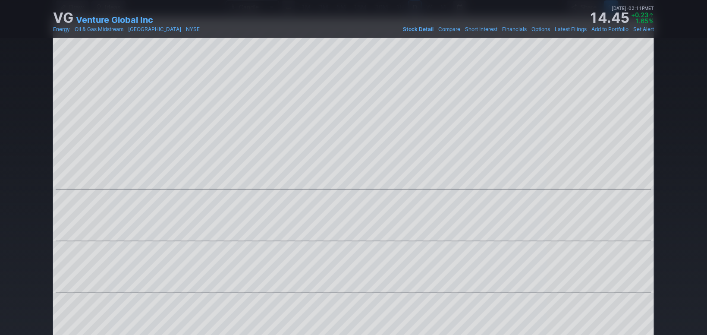
scroll to position [40, 0]
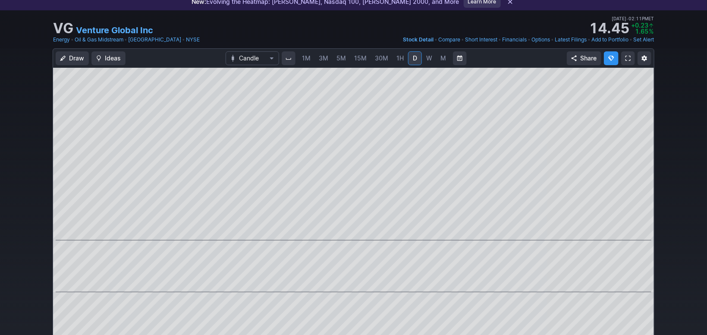
click at [403, 57] on link "1H" at bounding box center [400, 58] width 15 height 14
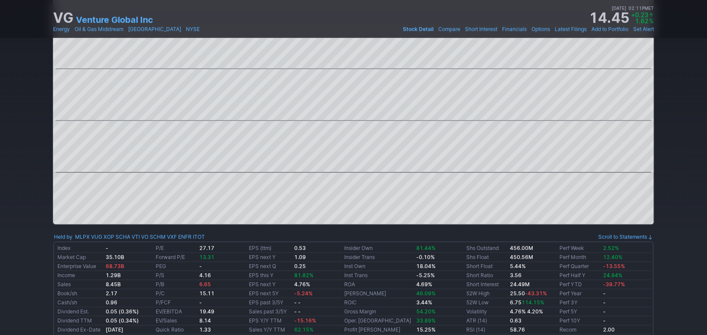
scroll to position [330, 0]
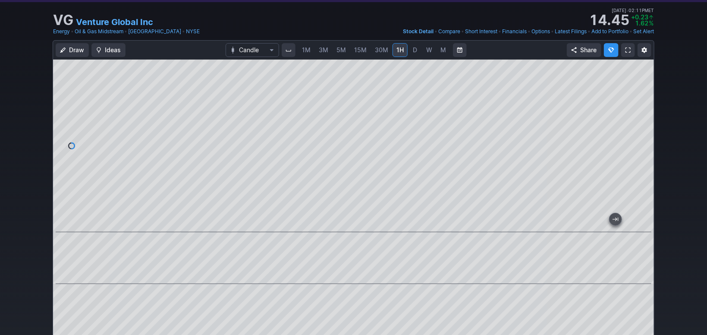
drag, startPoint x: 683, startPoint y: 104, endPoint x: 707, endPoint y: 104, distance: 24.6
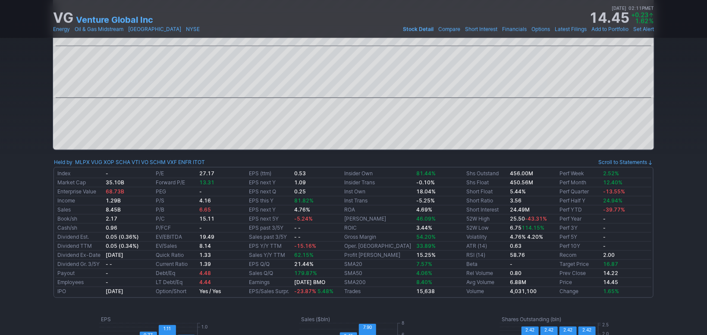
scroll to position [619, 0]
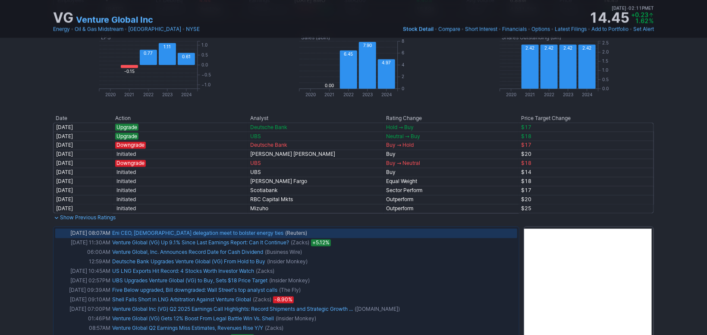
click at [206, 233] on link "Eni CEO, [DEMOGRAPHIC_DATA] delegation meet to bolster energy ties" at bounding box center [197, 233] width 171 height 6
